Goal: Find specific page/section: Find specific page/section

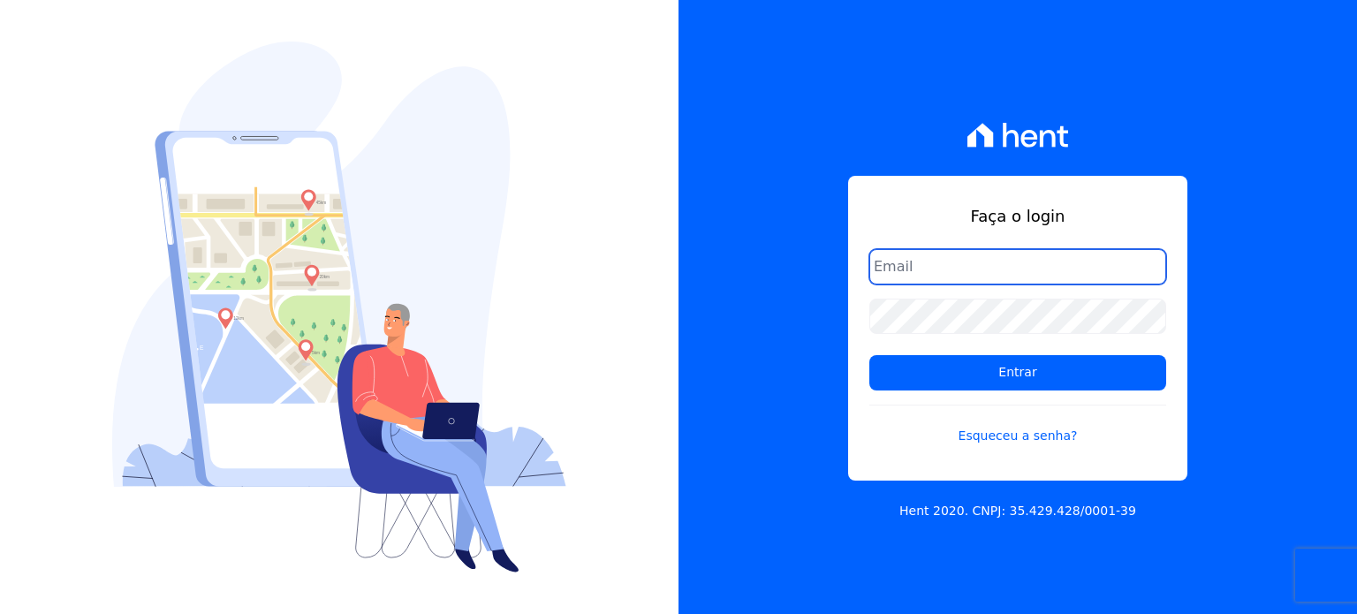
click at [899, 270] on input "email" at bounding box center [1017, 266] width 297 height 35
type input "[PERSON_NAME][EMAIL_ADDRESS][DOMAIN_NAME]"
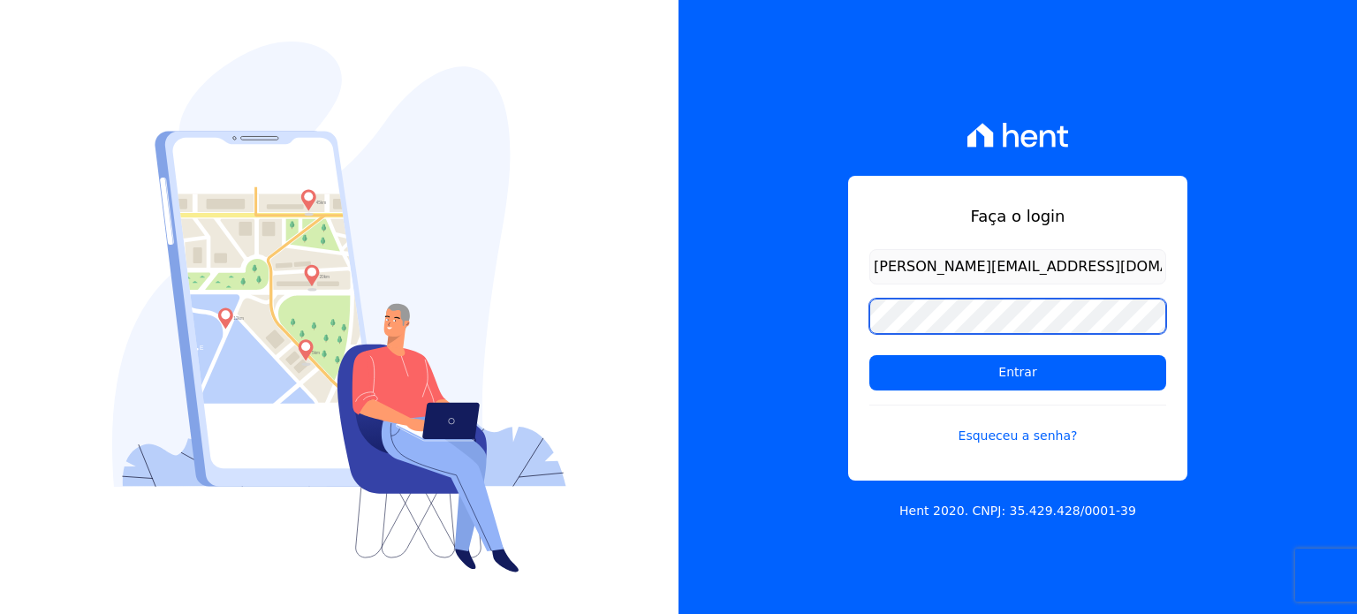
click at [869, 355] on input "Entrar" at bounding box center [1017, 372] width 297 height 35
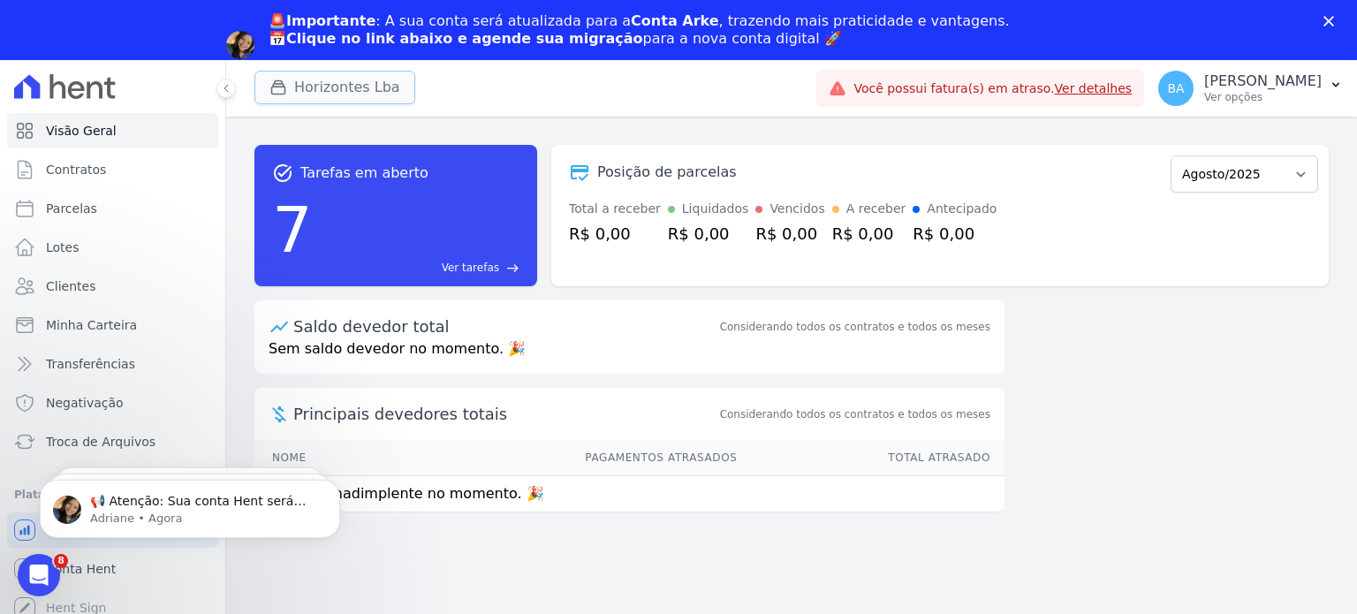
click at [307, 80] on button "Horizontes Lba" at bounding box center [334, 88] width 161 height 34
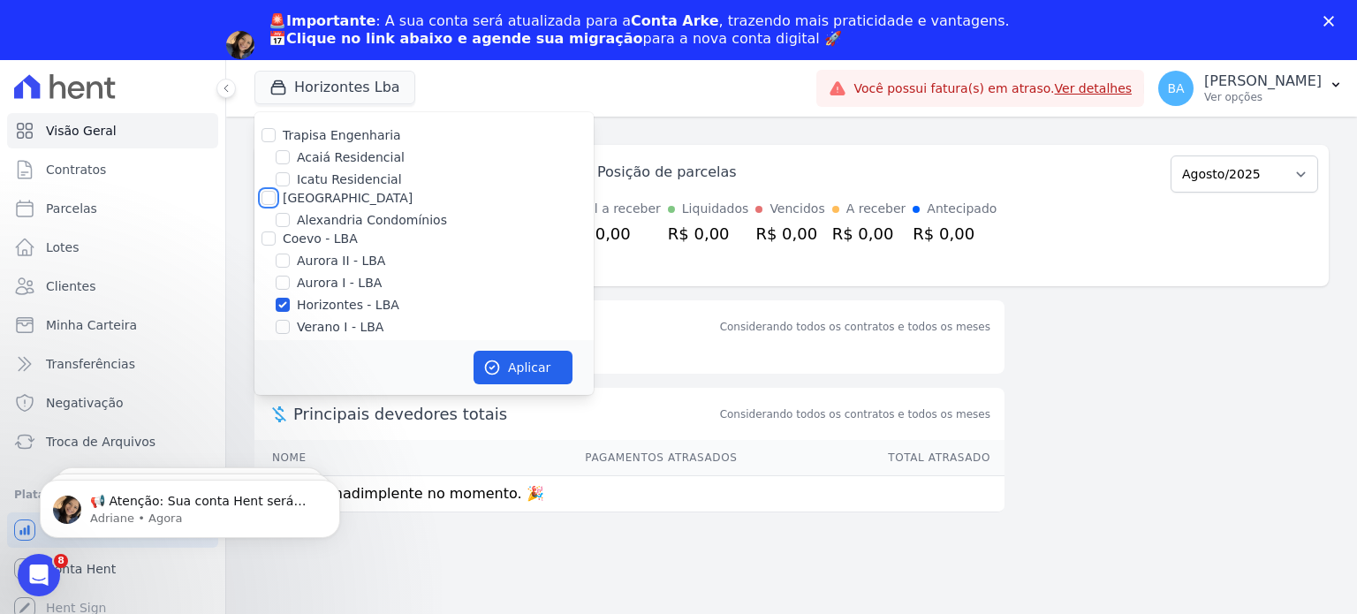
click at [268, 200] on input "[GEOGRAPHIC_DATA]" at bounding box center [268, 198] width 14 height 14
checkbox input "true"
click at [279, 298] on input "Horizontes - LBA" at bounding box center [283, 305] width 14 height 14
checkbox input "false"
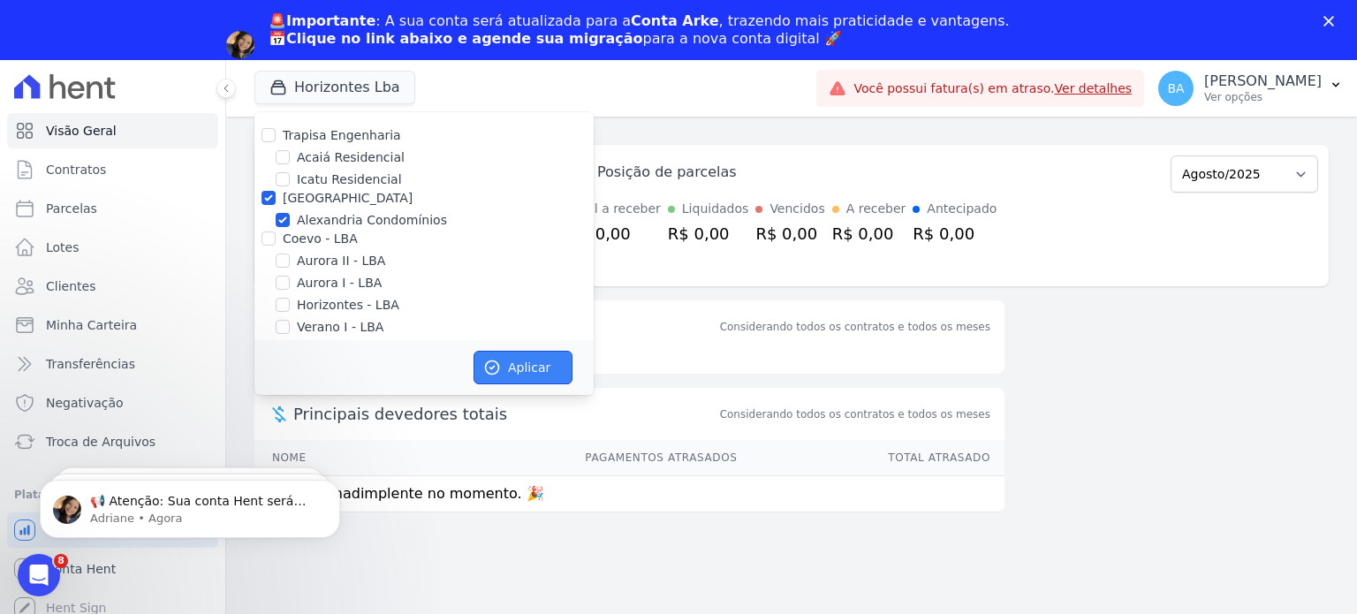
click at [514, 367] on button "Aplicar" at bounding box center [522, 368] width 99 height 34
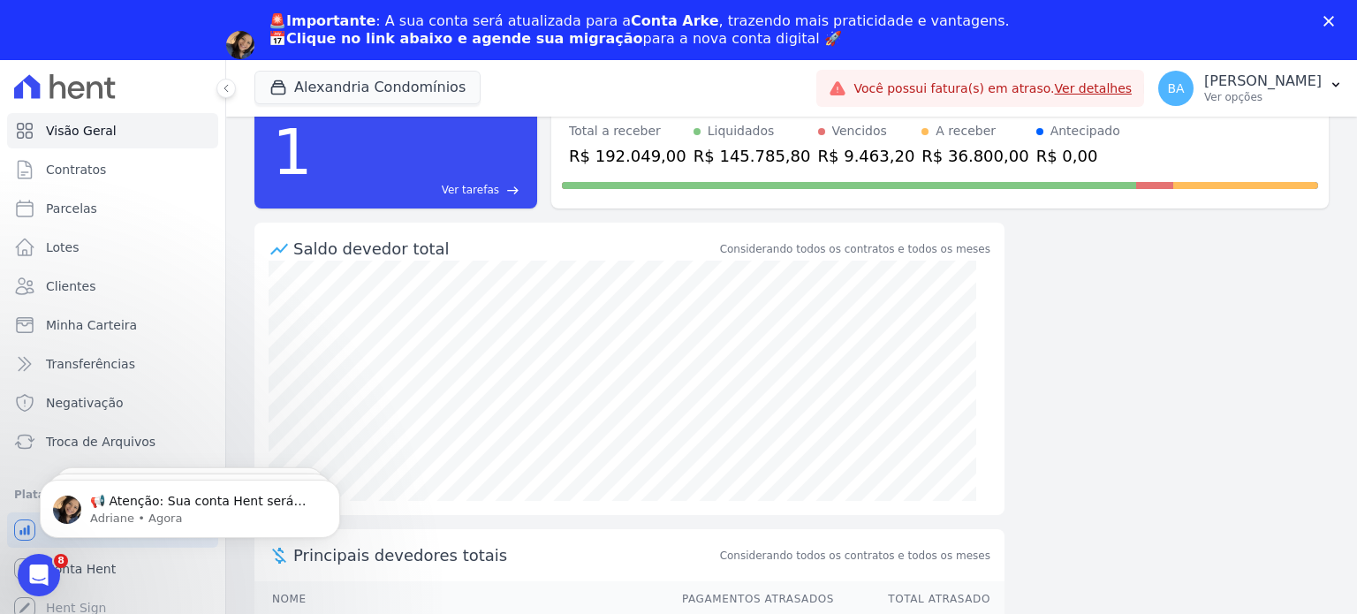
scroll to position [144, 0]
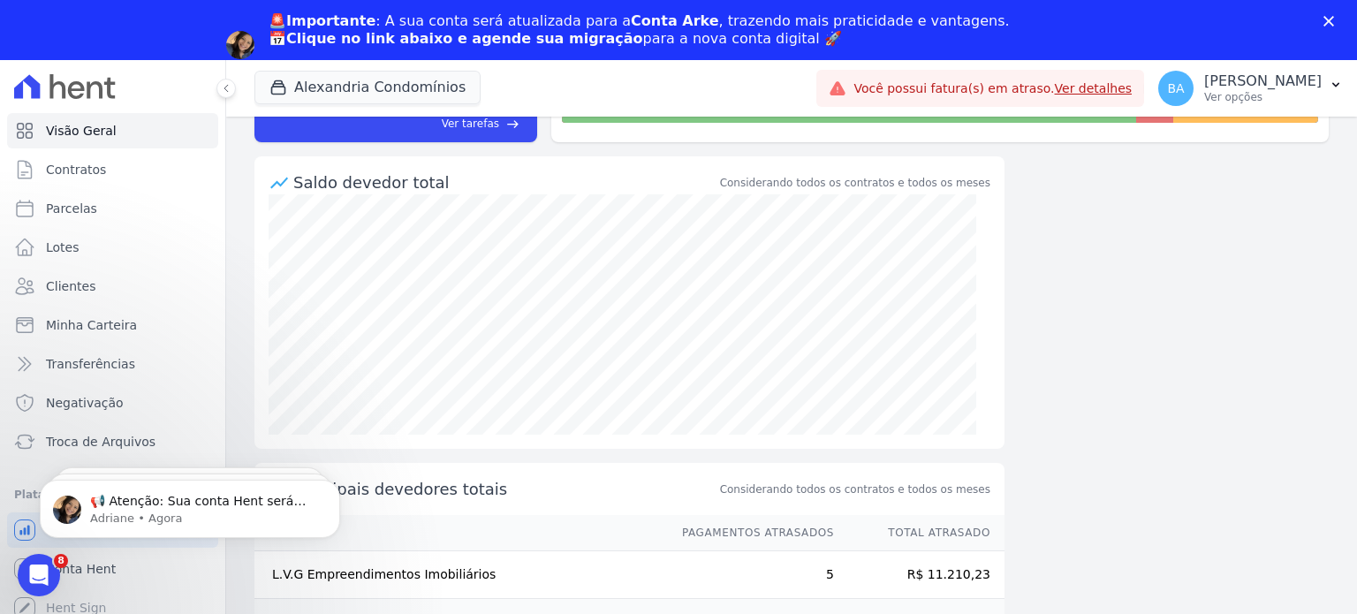
click at [423, 569] on td "L.V.G Empreendimentos Imobiliários" at bounding box center [459, 575] width 411 height 48
click at [926, 581] on td "R$ 11.210,23" at bounding box center [920, 575] width 170 height 48
click at [806, 577] on td "5" at bounding box center [750, 575] width 170 height 48
click at [419, 577] on td "L.V.G Empreendimentos Imobiliários" at bounding box center [459, 575] width 411 height 48
click at [970, 552] on td "R$ 11.210,23" at bounding box center [920, 575] width 170 height 48
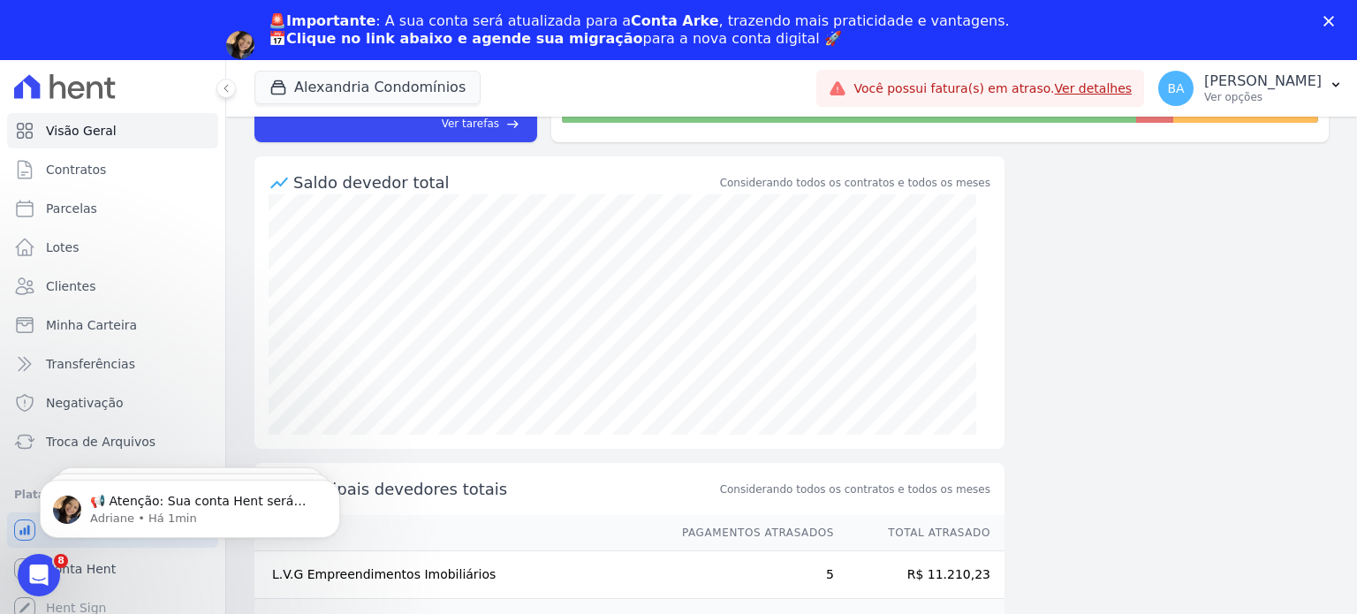
click at [835, 573] on td "R$ 11.210,23" at bounding box center [920, 575] width 170 height 48
click at [927, 569] on td "R$ 11.210,23" at bounding box center [920, 575] width 170 height 48
click at [476, 580] on td "L.V.G Empreendimentos Imobiliários" at bounding box center [459, 575] width 411 height 48
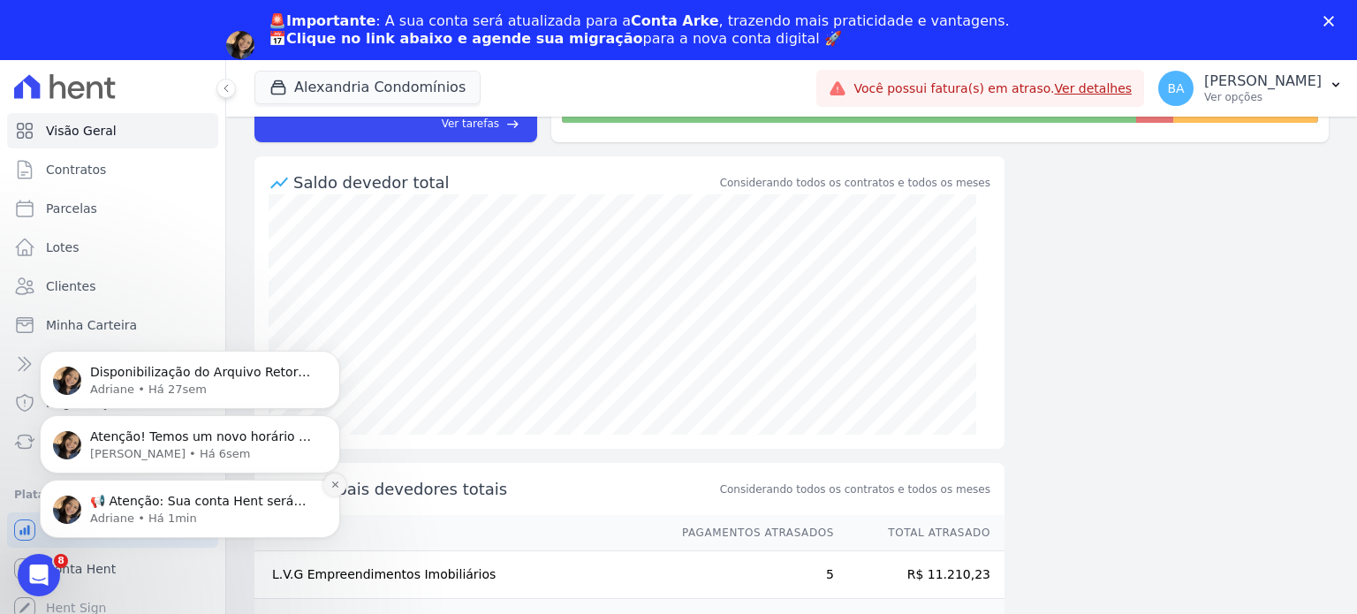
click at [332, 486] on icon "Dismiss notification" at bounding box center [334, 484] width 6 height 6
click at [336, 477] on button "Dismiss notification" at bounding box center [334, 484] width 23 height 23
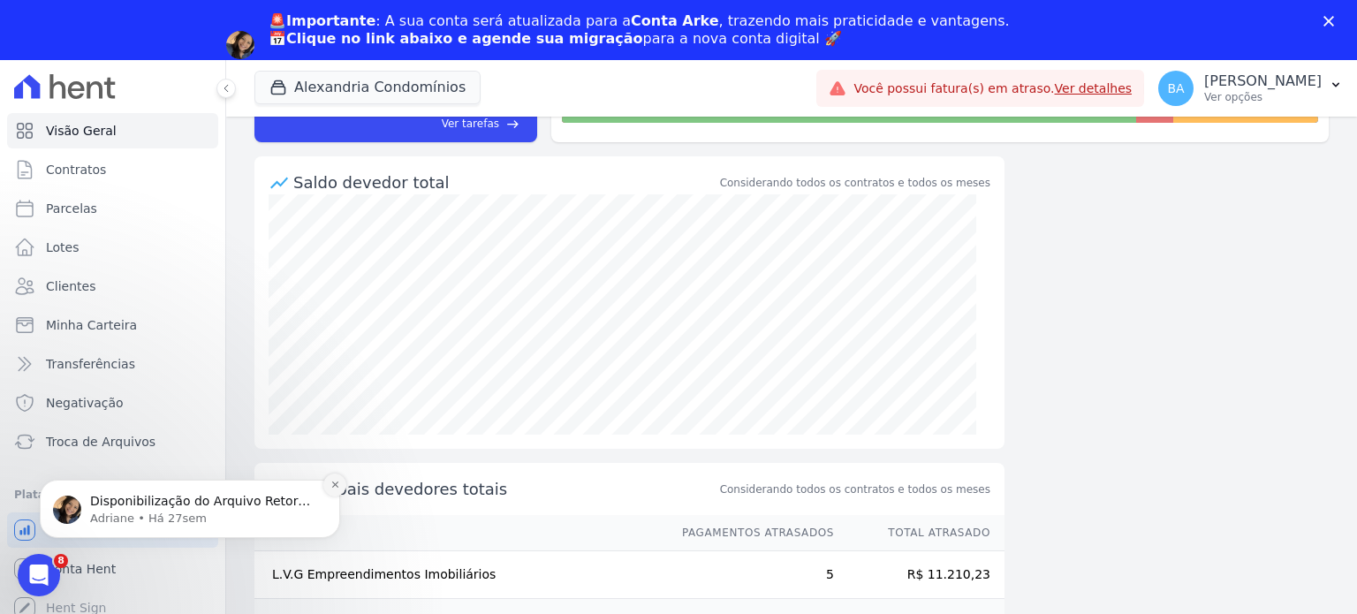
click at [330, 486] on icon "Dismiss notification" at bounding box center [335, 485] width 10 height 10
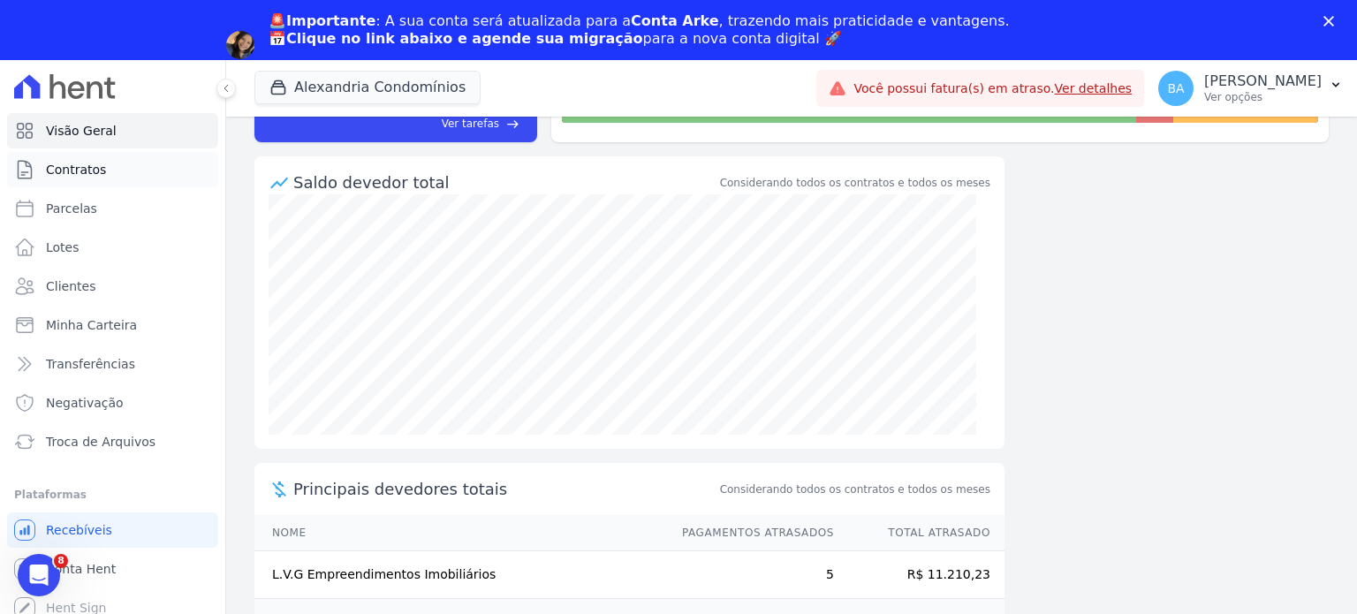
click at [115, 178] on link "Contratos" at bounding box center [112, 169] width 211 height 35
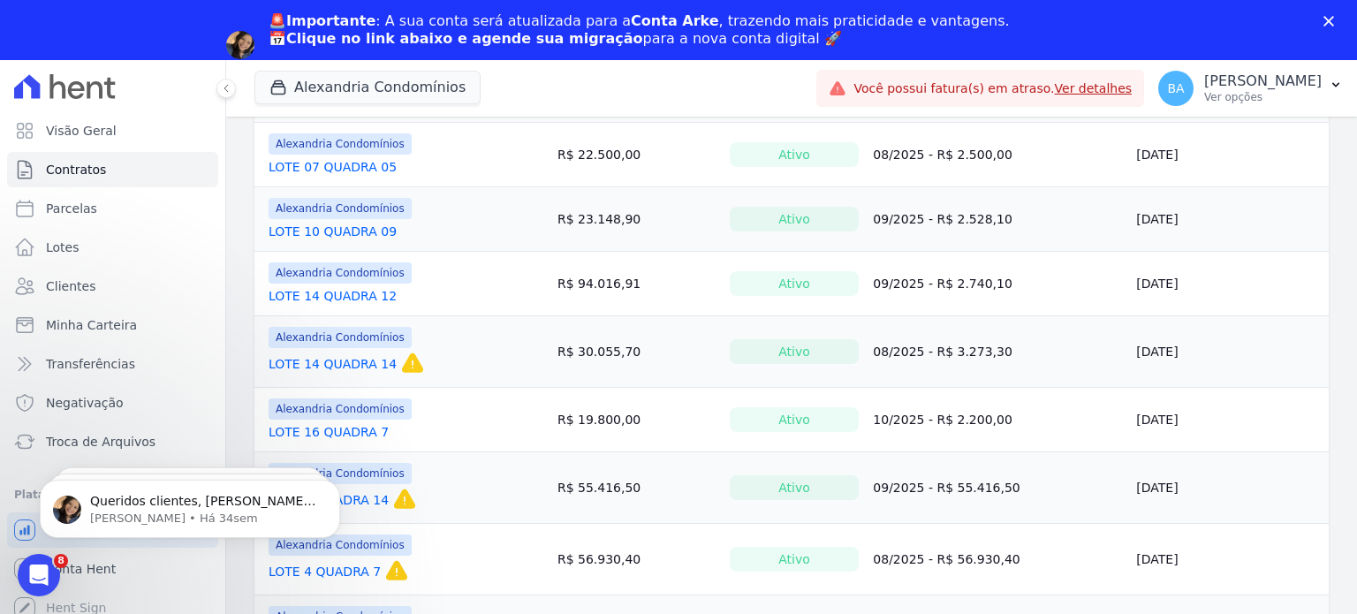
scroll to position [386, 0]
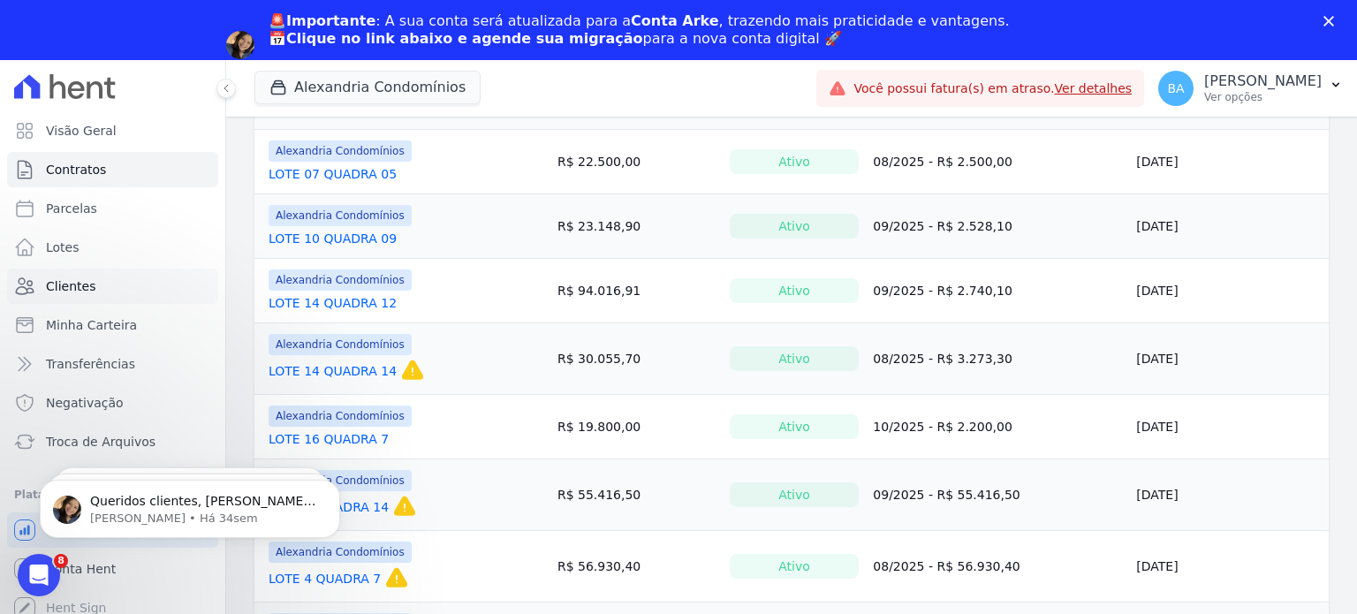
click at [43, 284] on link "Clientes" at bounding box center [112, 286] width 211 height 35
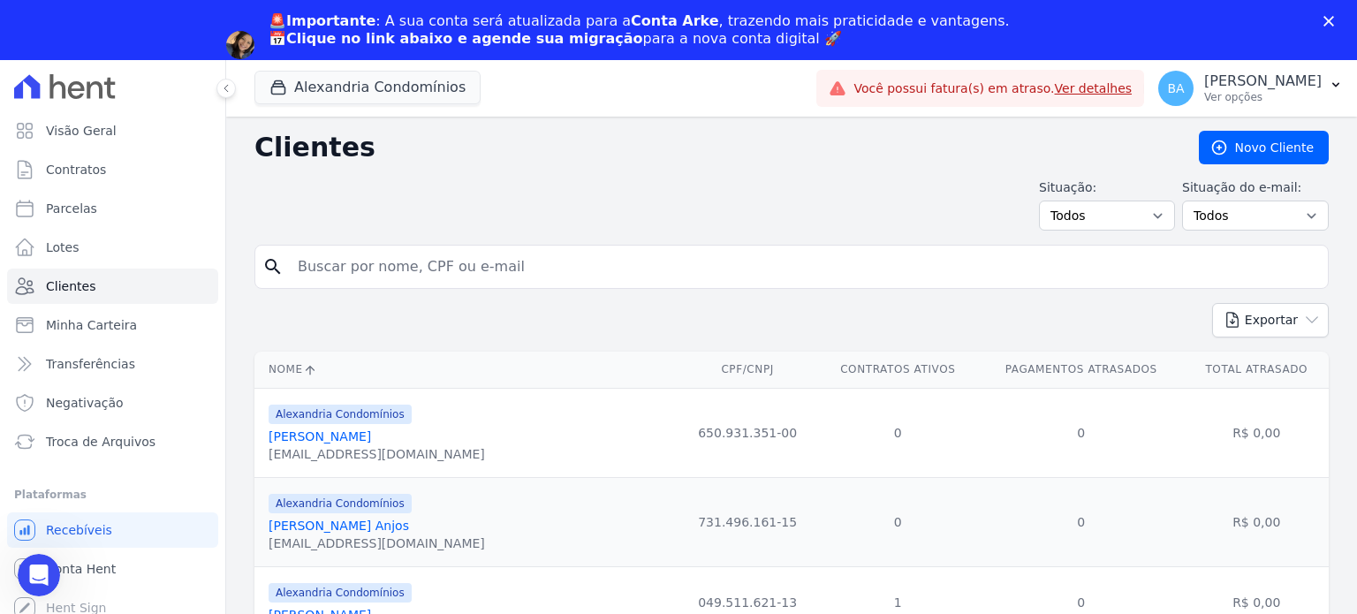
click at [678, 268] on input "search" at bounding box center [803, 266] width 1033 height 35
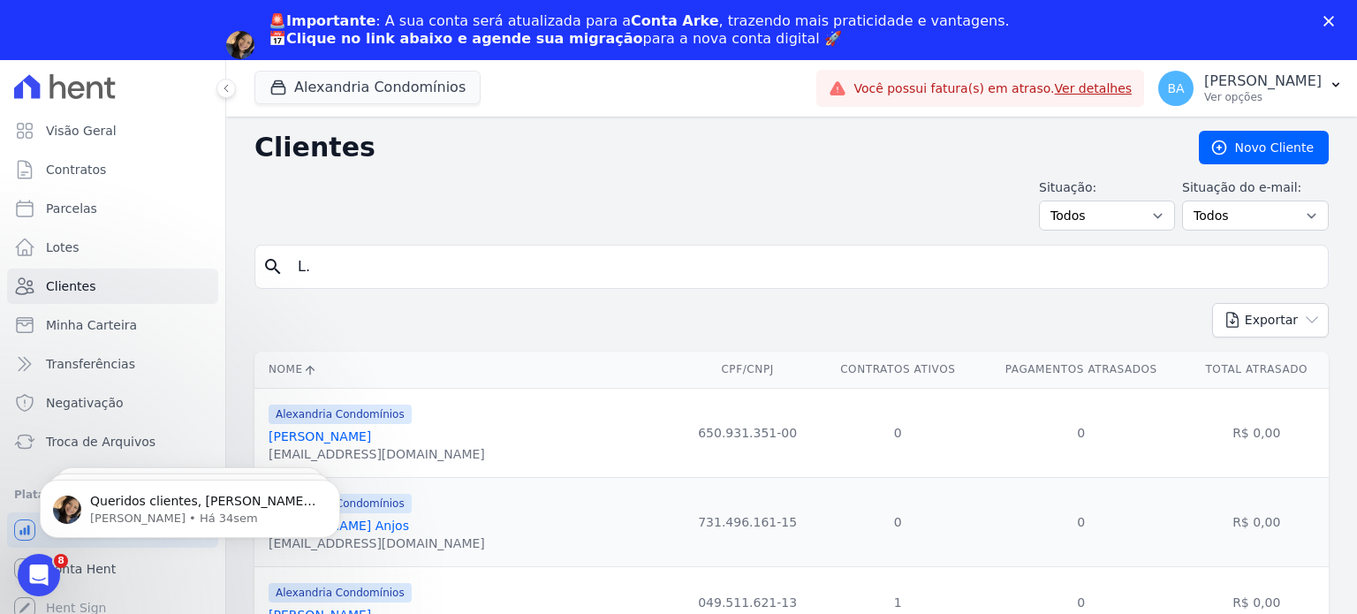
type input "L.V.G"
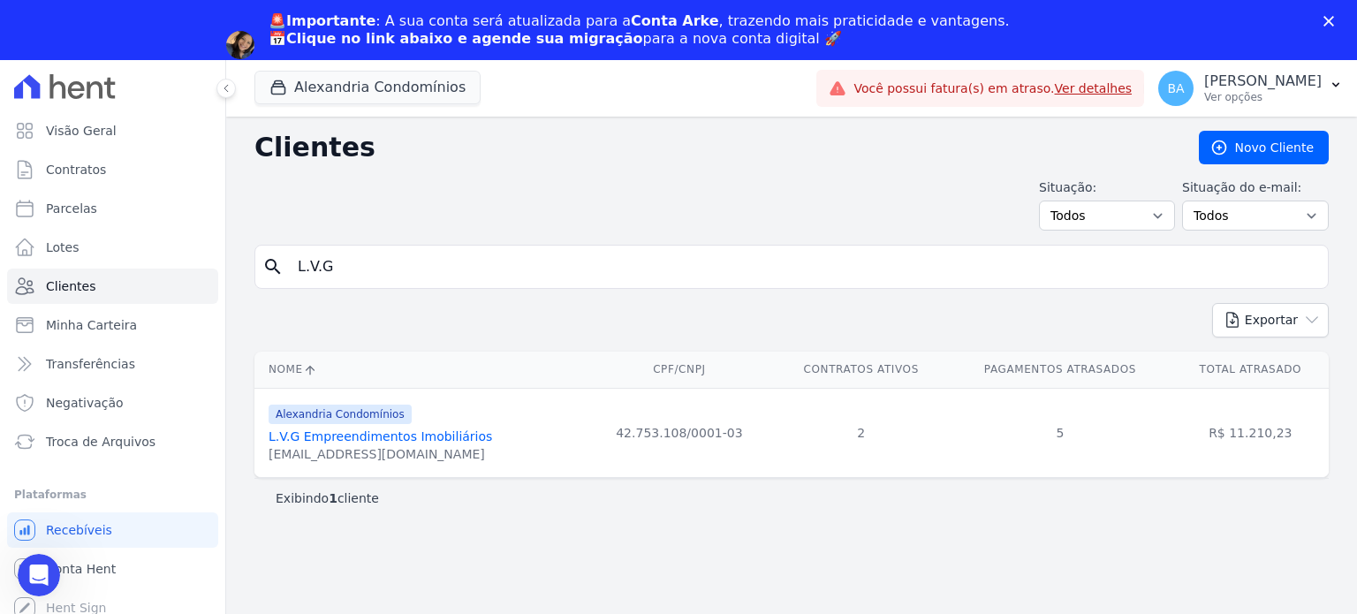
click at [439, 434] on link "L.V.G Empreendimentos Imobiliários" at bounding box center [380, 436] width 223 height 14
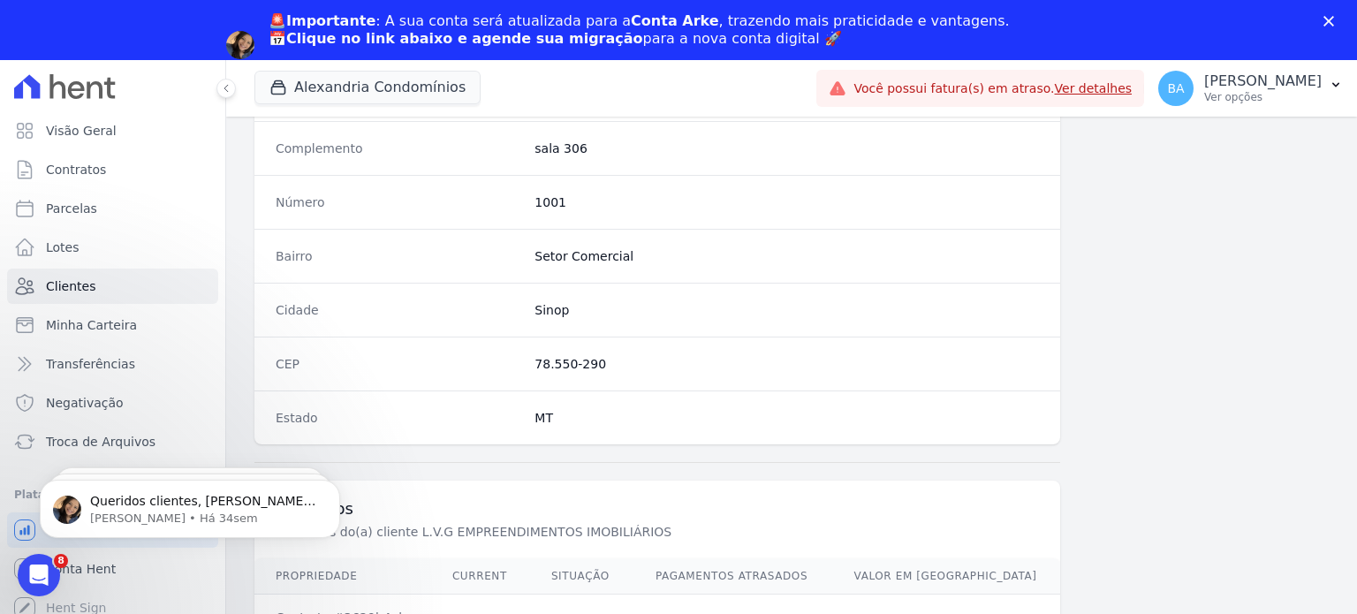
scroll to position [1114, 0]
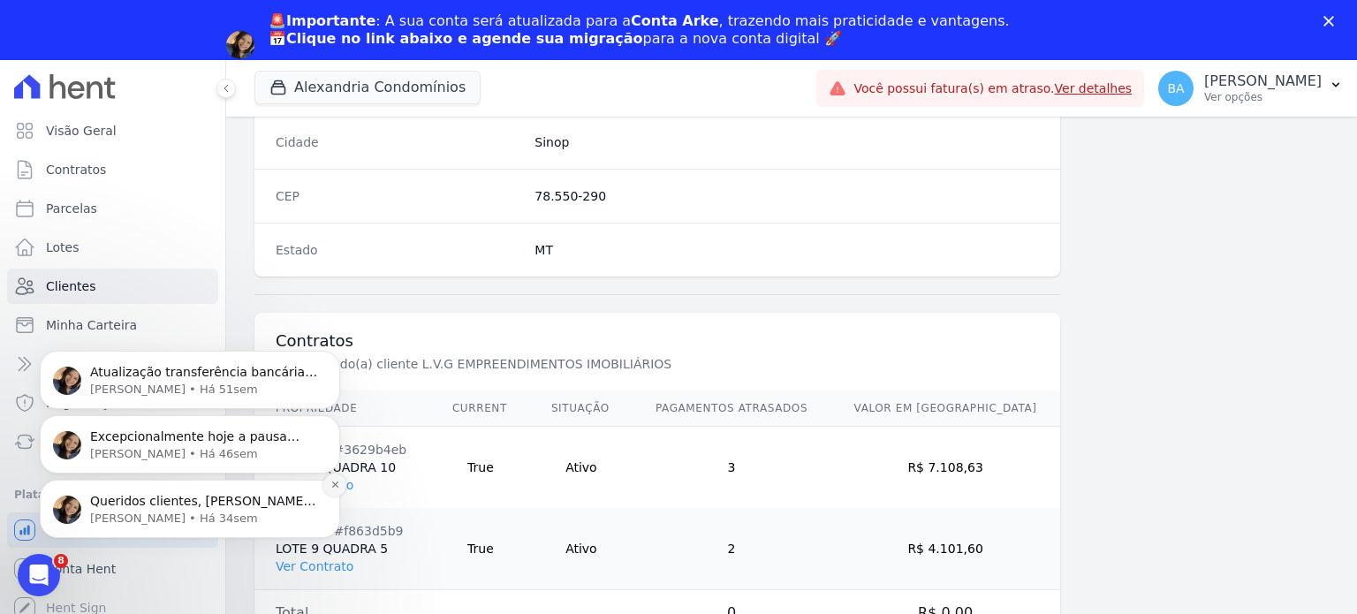
click at [329, 488] on button "Dismiss notification" at bounding box center [334, 484] width 23 height 23
click at [329, 490] on button "Dismiss notification" at bounding box center [334, 484] width 23 height 23
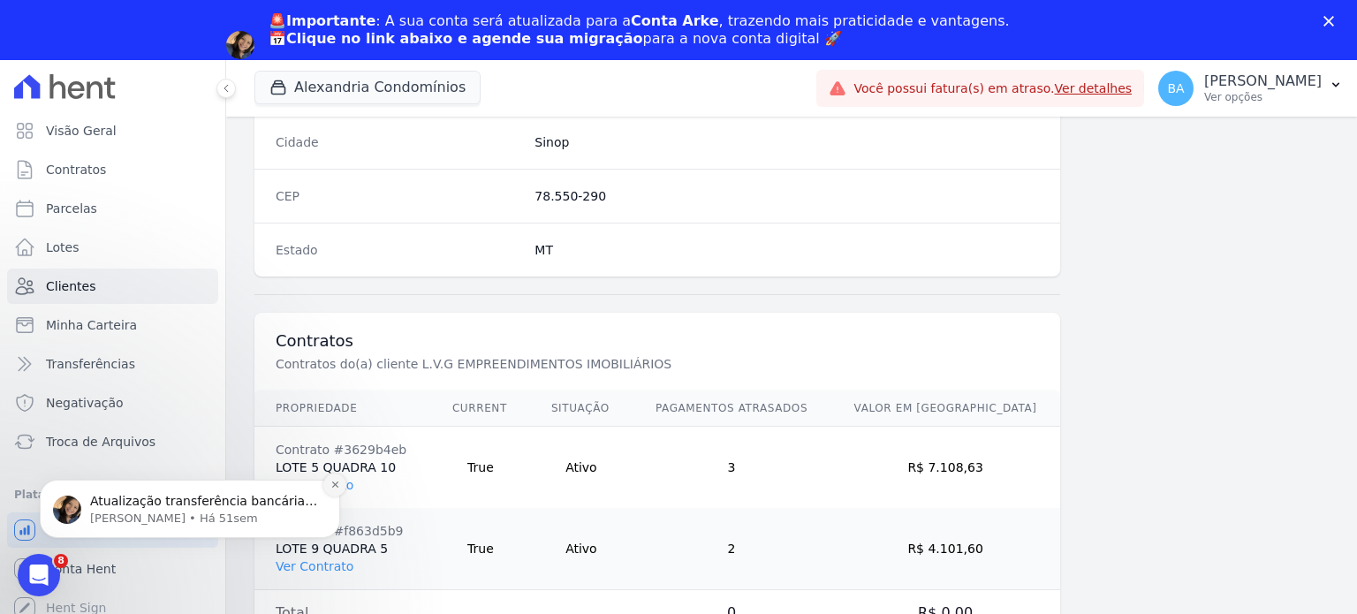
click at [330, 489] on icon "Dismiss notification" at bounding box center [335, 485] width 10 height 10
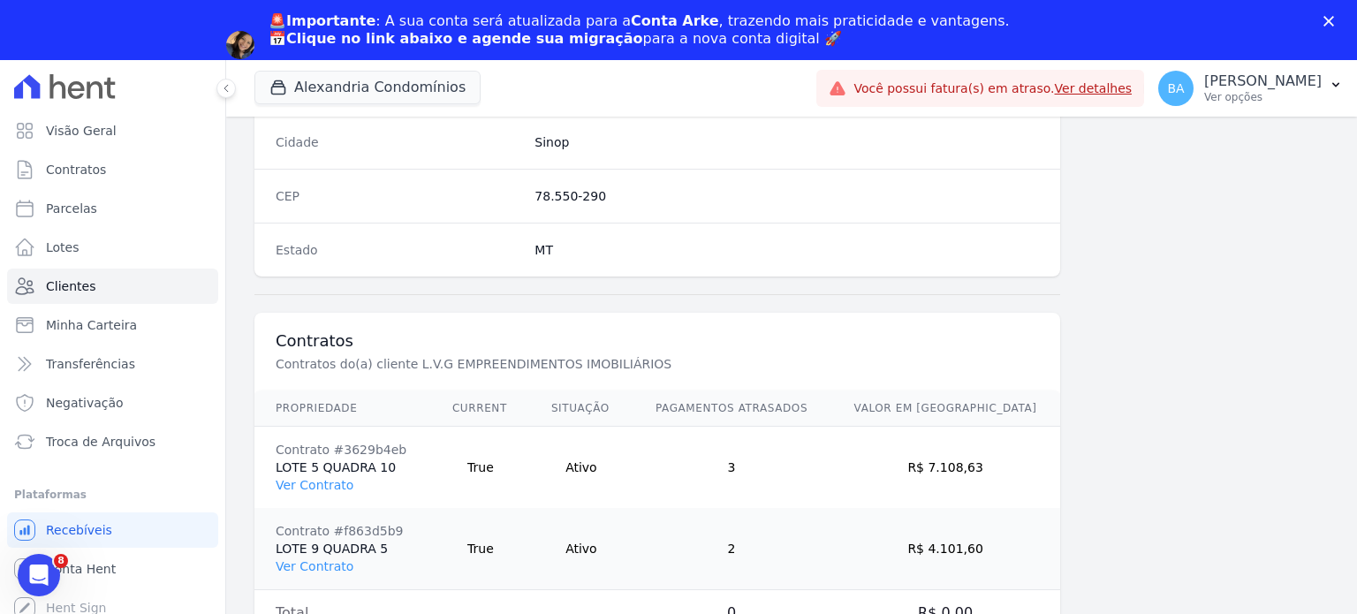
drag, startPoint x: 1324, startPoint y: 504, endPoint x: 1314, endPoint y: 520, distance: 18.6
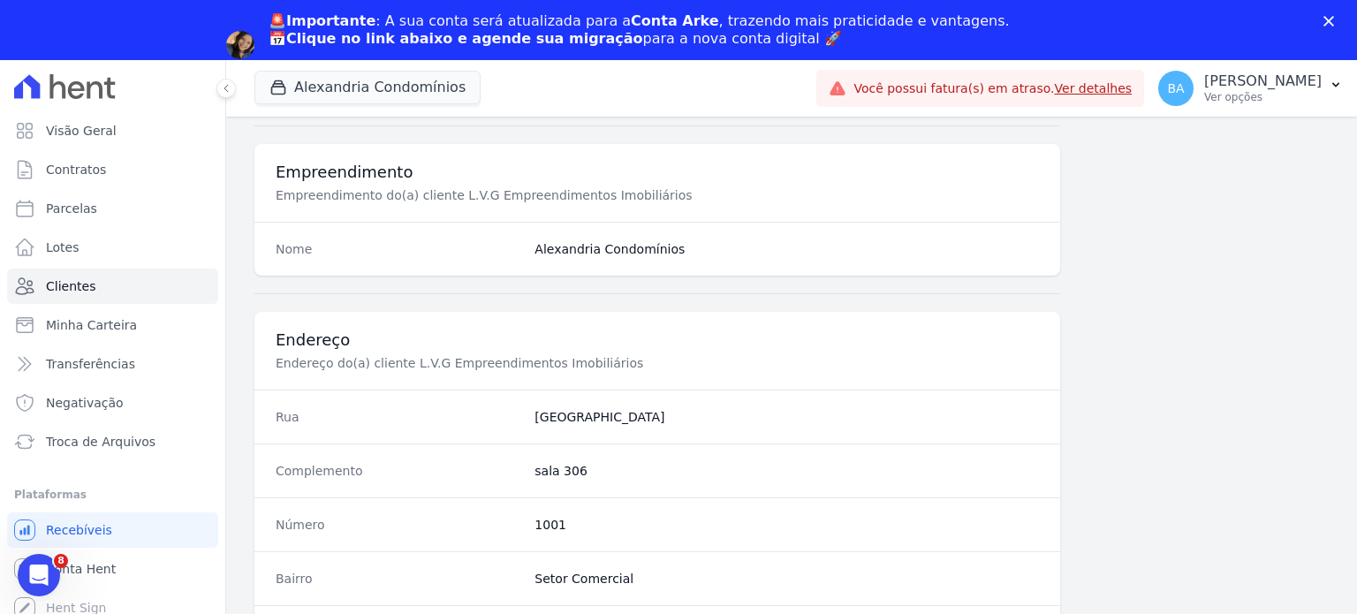
scroll to position [584, 0]
